Goal: Transaction & Acquisition: Purchase product/service

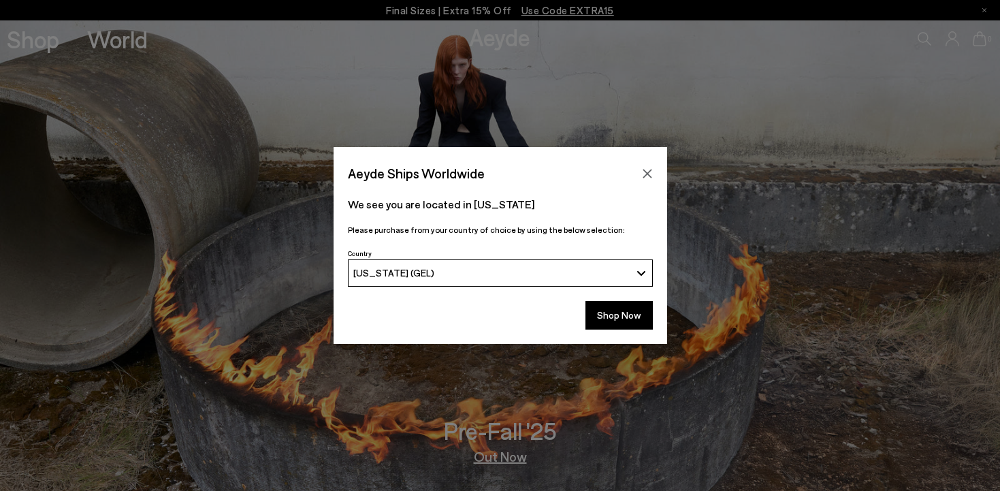
click at [608, 267] on div "[US_STATE] (GEL)" at bounding box center [491, 273] width 277 height 12
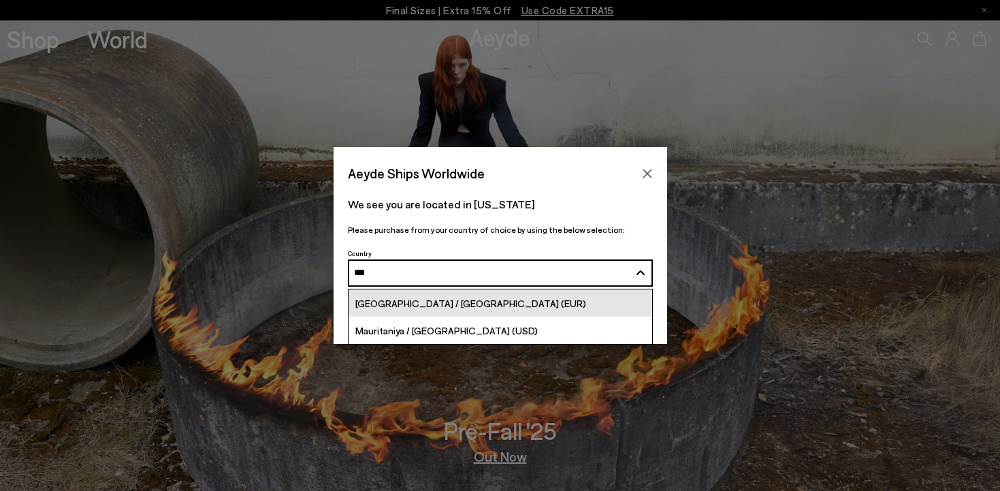
type input "***"
click at [499, 295] on link "[GEOGRAPHIC_DATA] / [GEOGRAPHIC_DATA] (EUR)" at bounding box center [499, 302] width 303 height 27
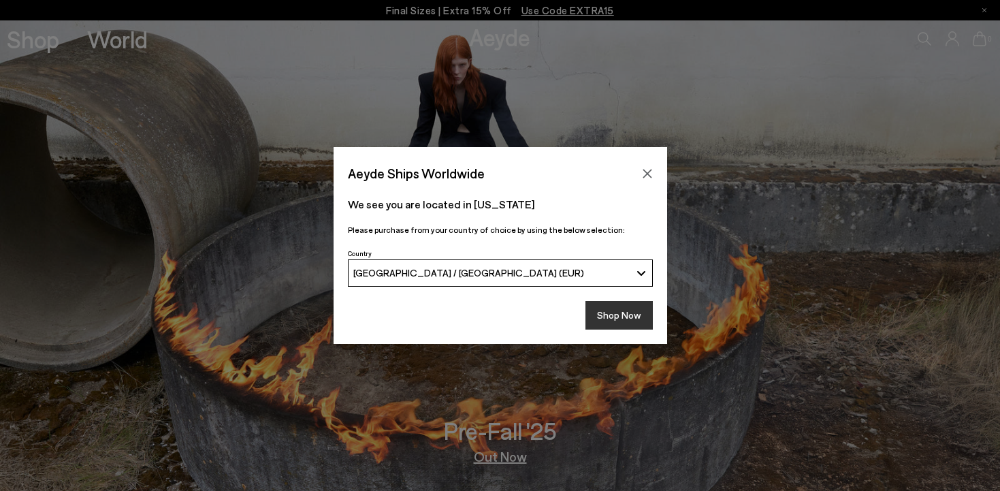
click at [619, 310] on button "Shop Now" at bounding box center [618, 315] width 67 height 29
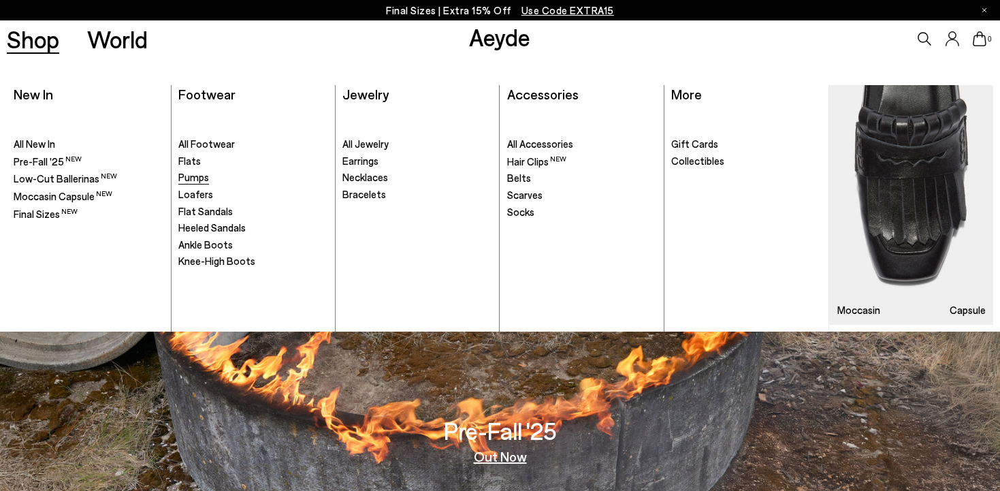
click at [203, 176] on span "Pumps" at bounding box center [193, 177] width 31 height 12
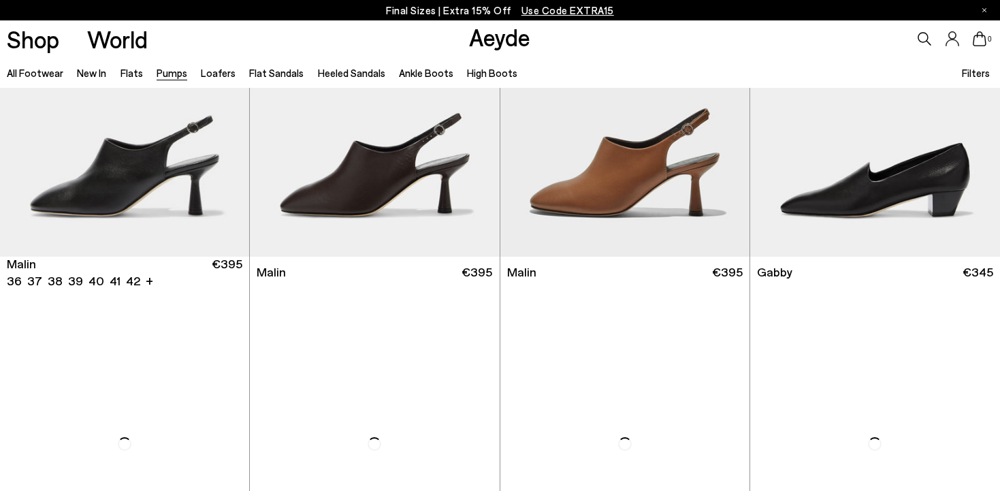
scroll to position [1864, 0]
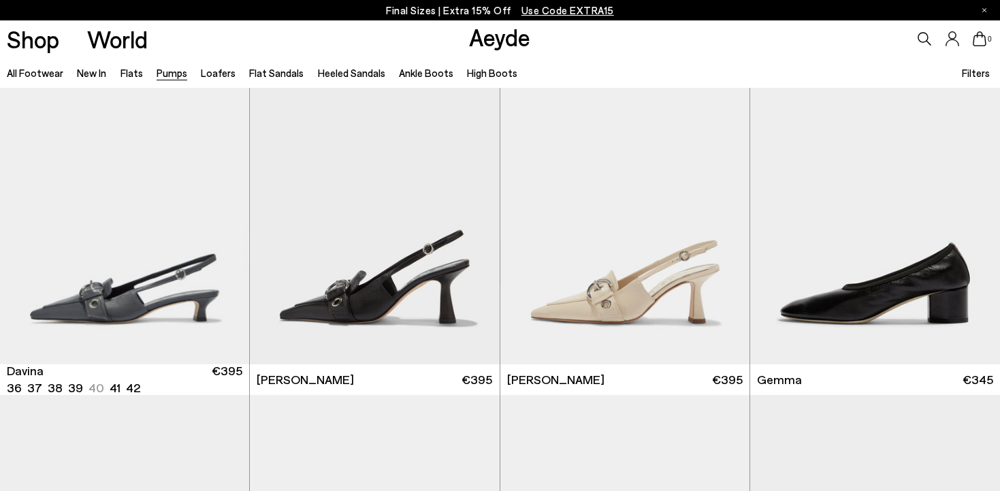
scroll to position [3224, 0]
